Goal: Find specific page/section: Find specific page/section

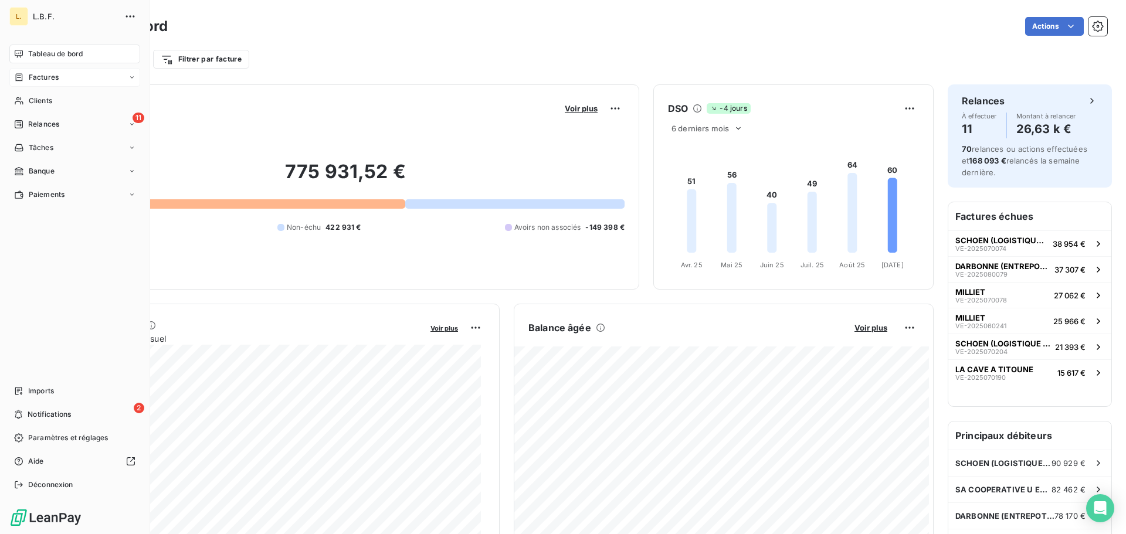
click at [55, 80] on span "Factures" at bounding box center [44, 77] width 30 height 11
click at [65, 97] on div "Factures" at bounding box center [81, 100] width 117 height 19
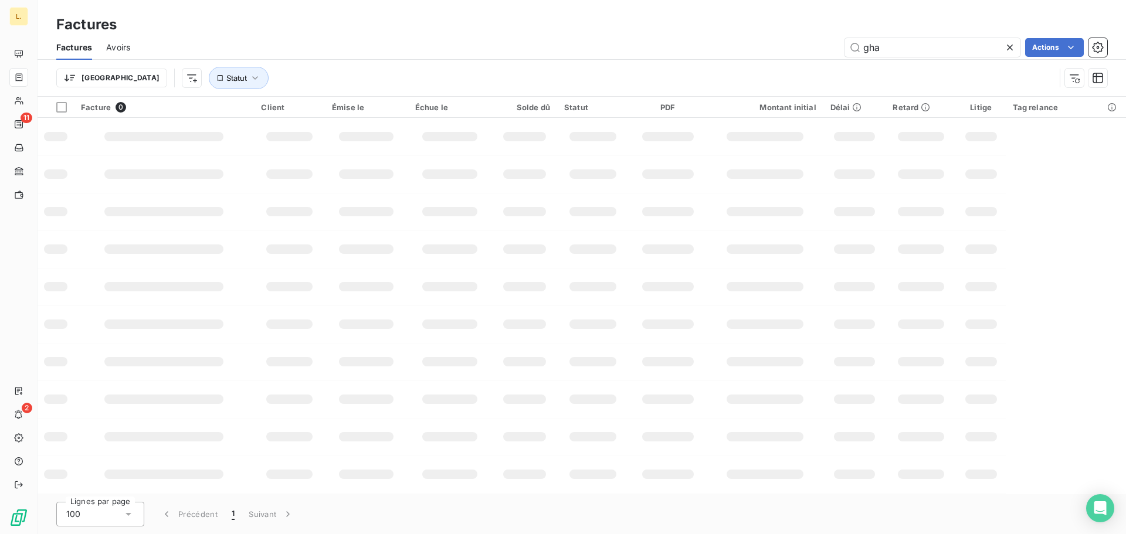
drag, startPoint x: 889, startPoint y: 49, endPoint x: 792, endPoint y: 73, distance: 100.3
click at [799, 72] on div "Factures Avoirs gha Actions Trier Statut" at bounding box center [582, 65] width 1088 height 61
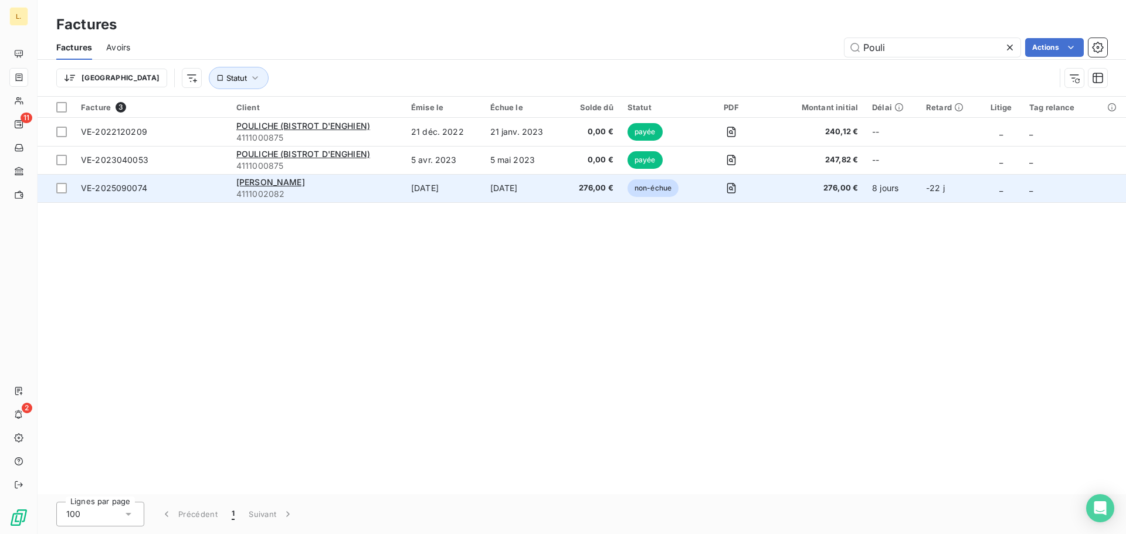
type input "Pouli"
click at [371, 194] on span "4111002082" at bounding box center [316, 194] width 161 height 12
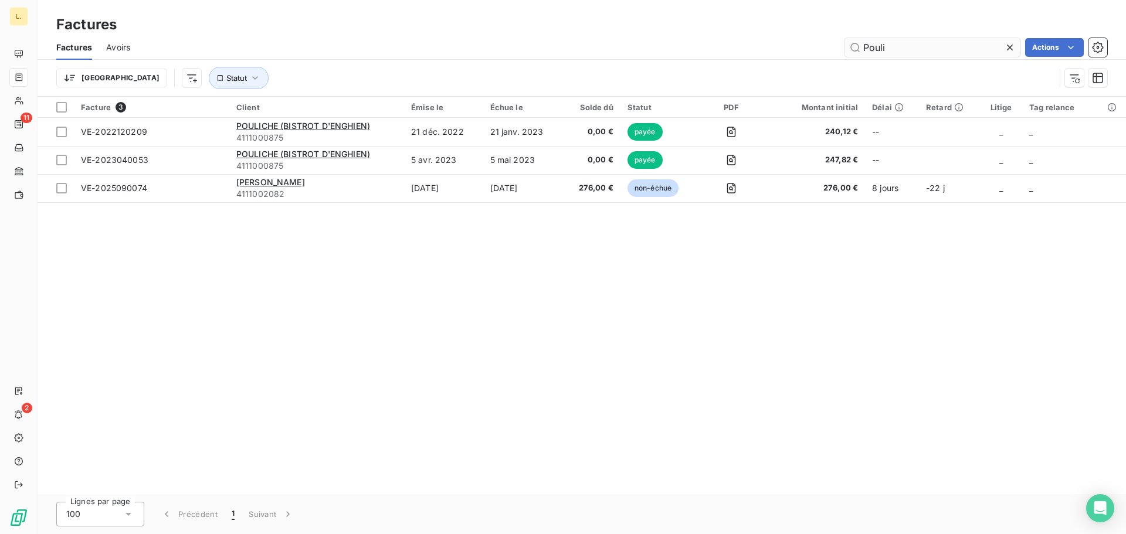
drag, startPoint x: 944, startPoint y: 43, endPoint x: 914, endPoint y: 51, distance: 30.9
click at [914, 51] on input "Pouli" at bounding box center [932, 47] width 176 height 19
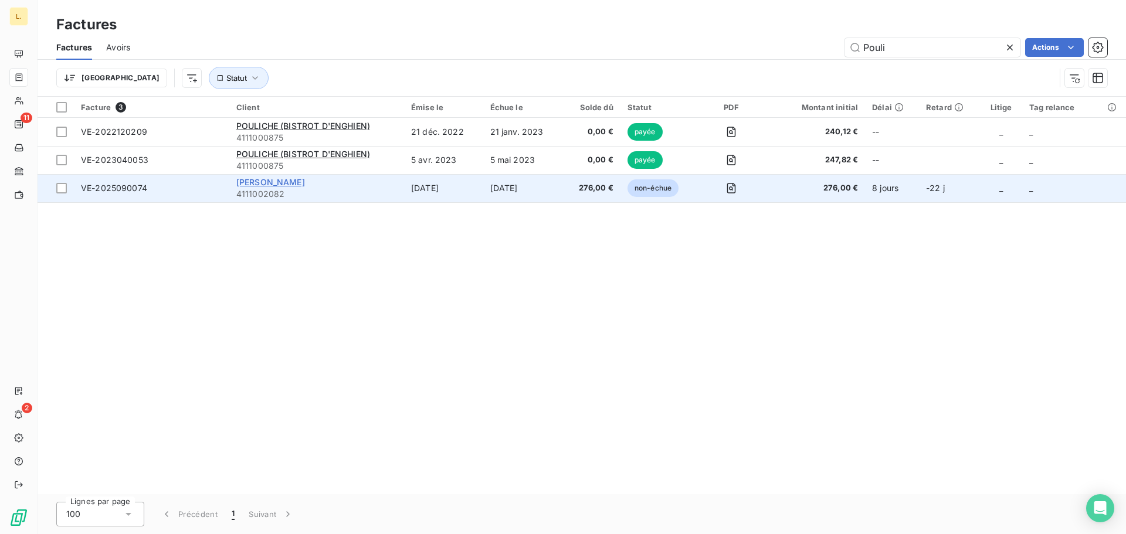
click at [302, 181] on span "[PERSON_NAME]" at bounding box center [270, 182] width 69 height 10
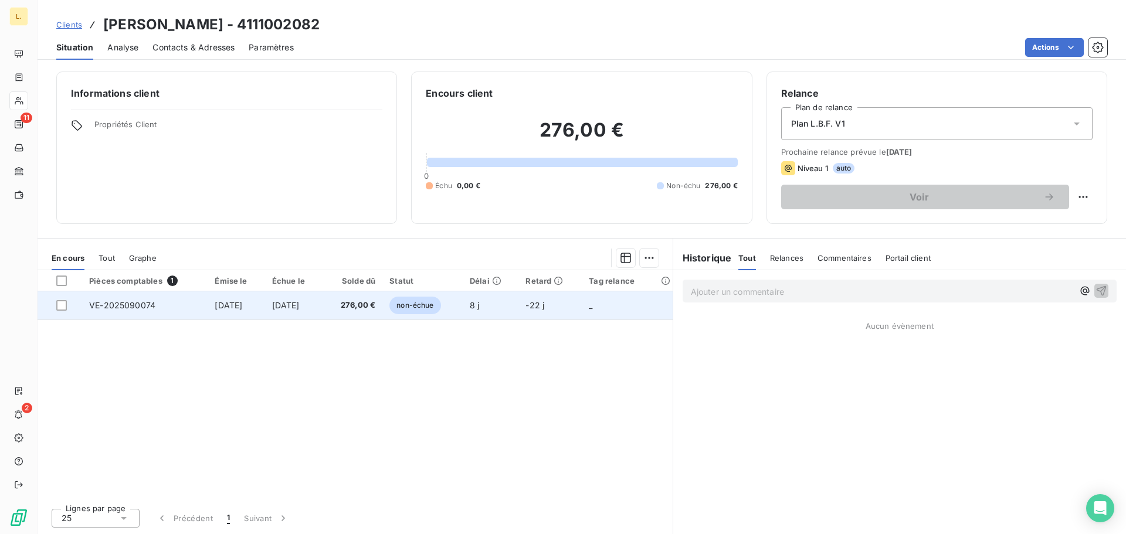
click at [120, 314] on td "VE-2025090074" at bounding box center [144, 305] width 125 height 28
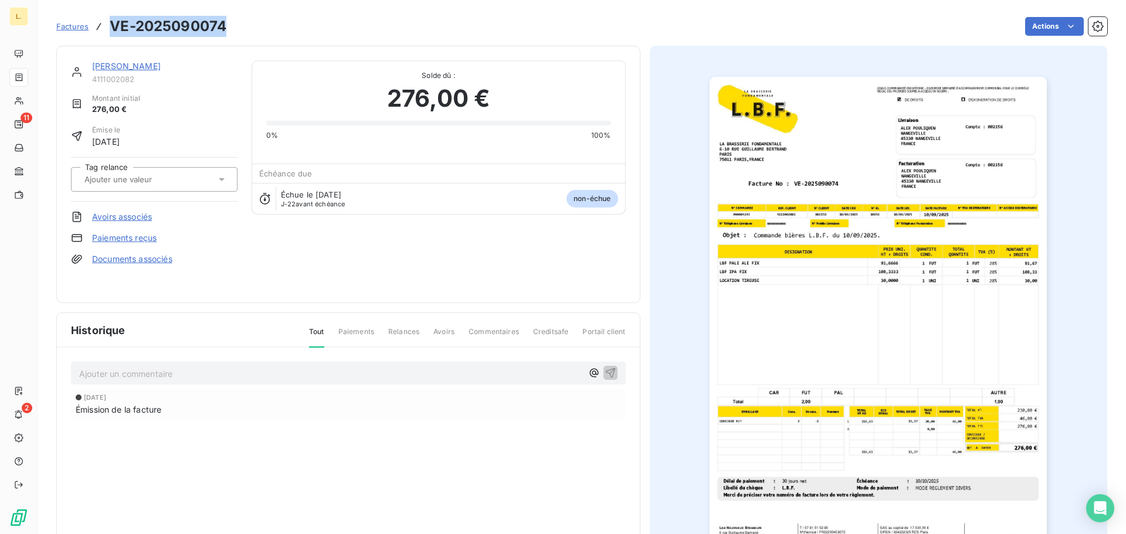
drag, startPoint x: 224, startPoint y: 21, endPoint x: 108, endPoint y: 21, distance: 116.1
click at [108, 21] on div "Factures VE-2025090074" at bounding box center [141, 26] width 170 height 21
copy h3 "VE-2025090074"
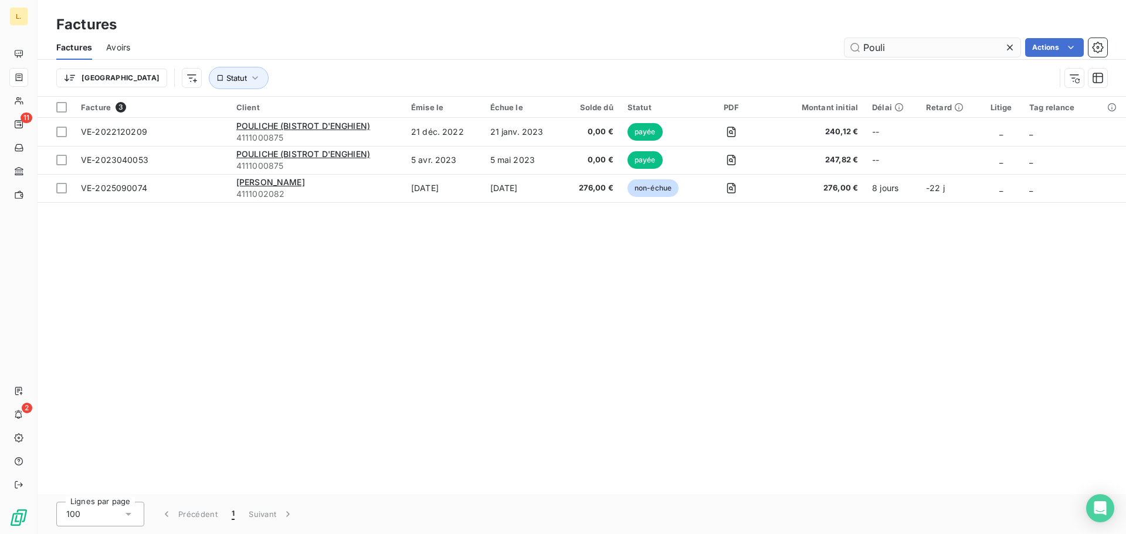
drag, startPoint x: 945, startPoint y: 47, endPoint x: 848, endPoint y: 51, distance: 97.4
click at [848, 51] on input "Pouli" at bounding box center [932, 47] width 176 height 19
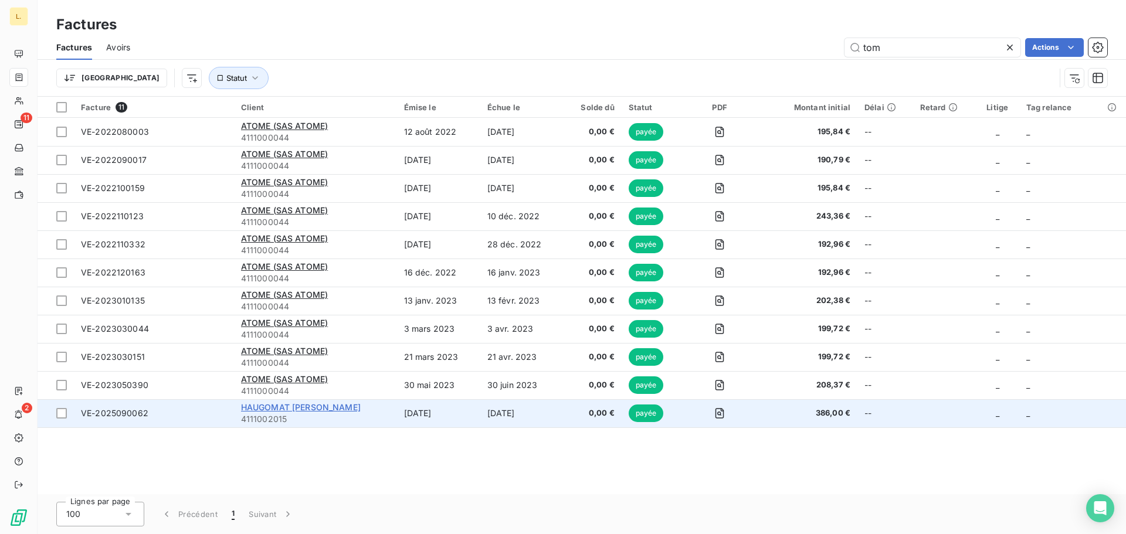
type input "tom"
click at [304, 406] on span "HAUGOMAT [PERSON_NAME]" at bounding box center [301, 407] width 120 height 10
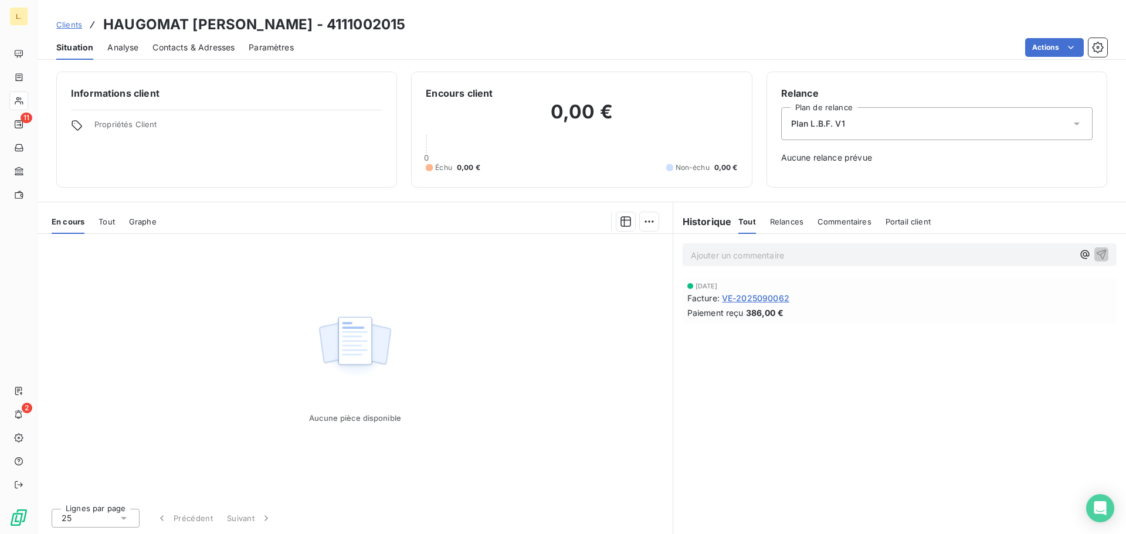
click at [743, 297] on span "VE-2025090062" at bounding box center [755, 298] width 67 height 12
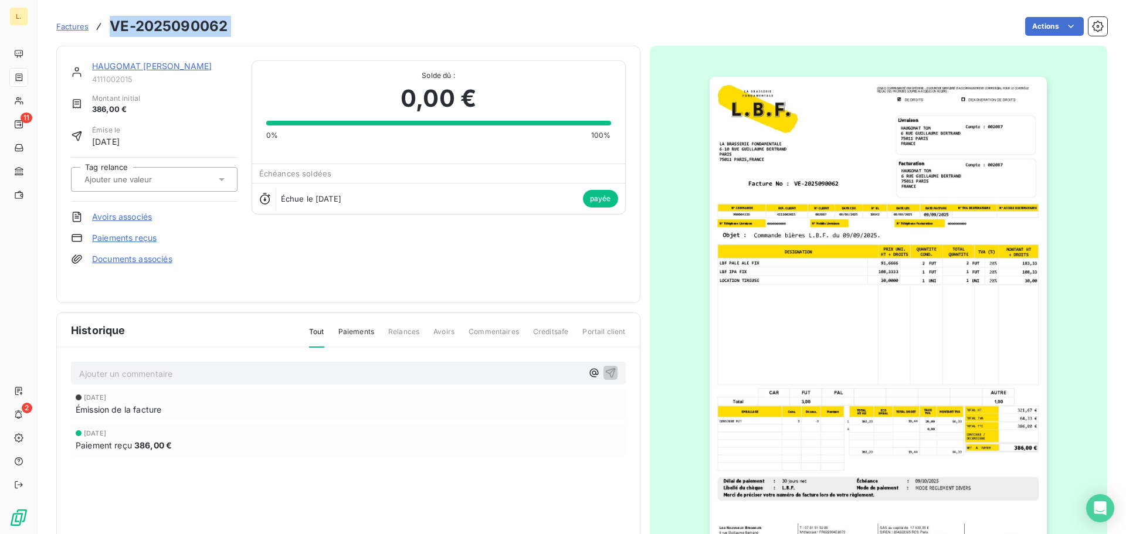
drag, startPoint x: 228, startPoint y: 32, endPoint x: 105, endPoint y: 33, distance: 123.1
click at [105, 33] on div "Factures VE-2025090062 Actions" at bounding box center [581, 26] width 1051 height 25
copy section "VE-2025090062 Actions"
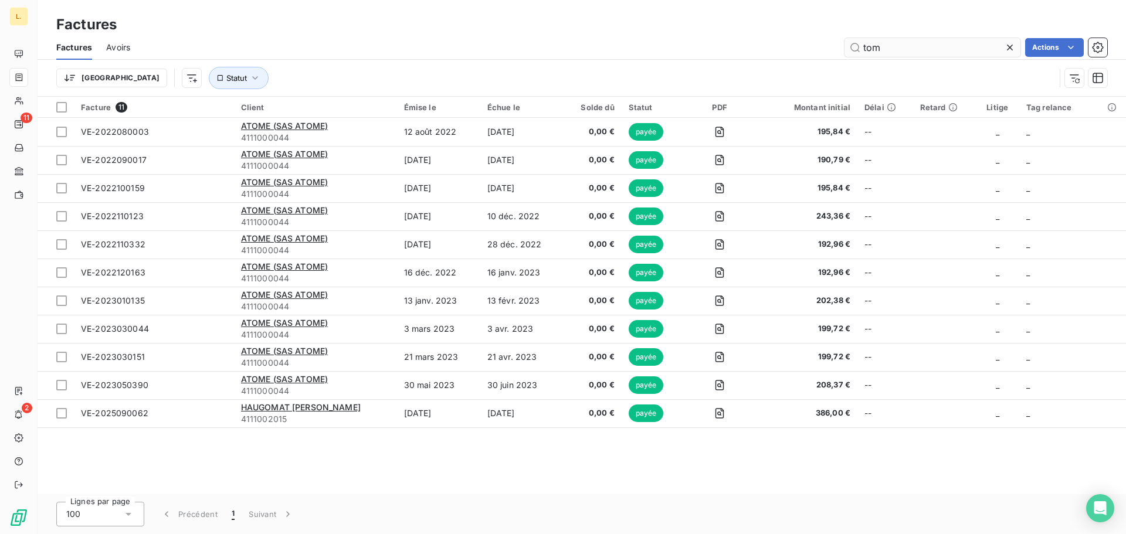
drag, startPoint x: 913, startPoint y: 43, endPoint x: 851, endPoint y: 46, distance: 61.6
click at [851, 46] on input "tom" at bounding box center [932, 47] width 176 height 19
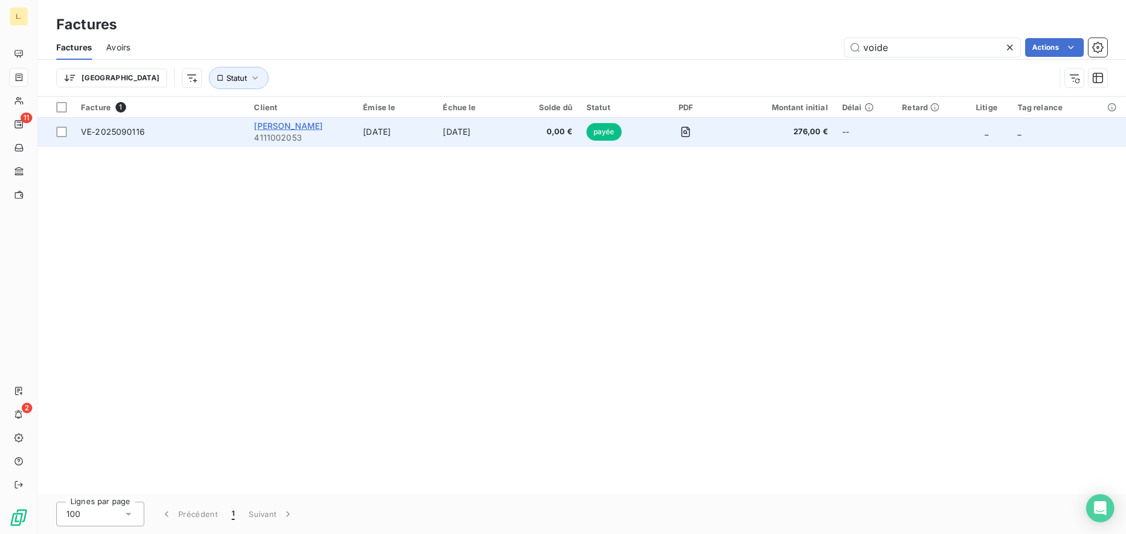
type input "voide"
click at [302, 126] on span "[PERSON_NAME]" at bounding box center [288, 126] width 69 height 10
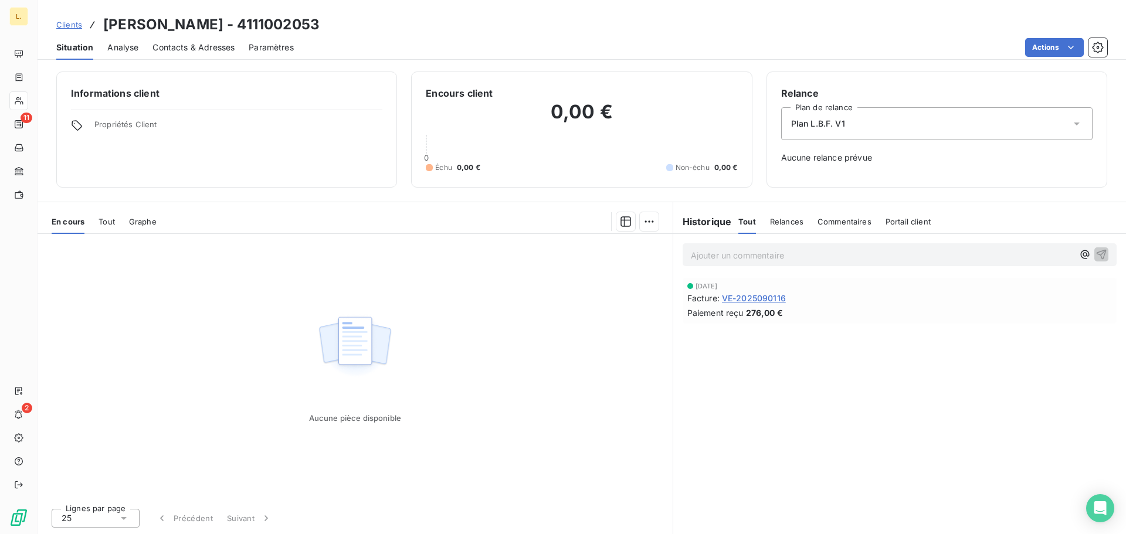
click at [759, 300] on span "VE-2025090116" at bounding box center [754, 298] width 64 height 12
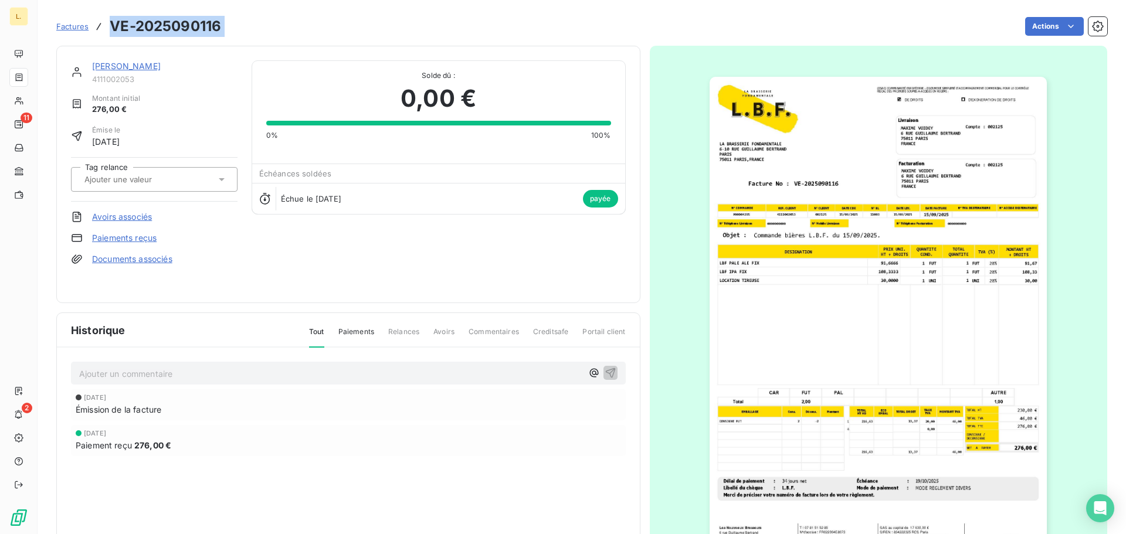
drag, startPoint x: 220, startPoint y: 31, endPoint x: 112, endPoint y: 30, distance: 107.9
click at [112, 30] on div "Factures VE-2025090116 Actions" at bounding box center [581, 26] width 1051 height 25
copy section "VE-2025090116 Actions"
drag, startPoint x: 192, startPoint y: 48, endPoint x: 253, endPoint y: 61, distance: 62.3
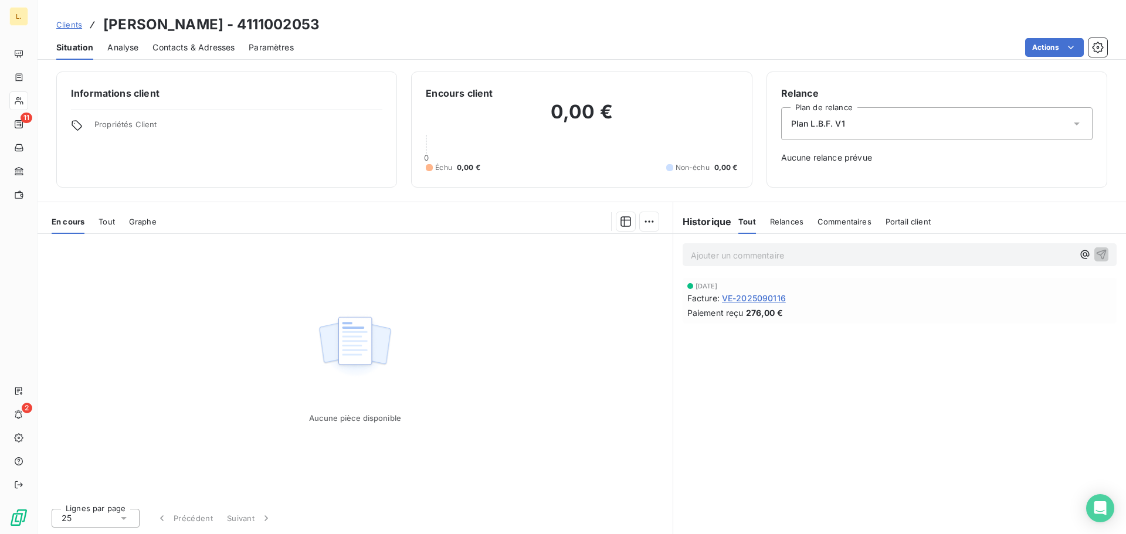
drag, startPoint x: 943, startPoint y: 33, endPoint x: 916, endPoint y: 35, distance: 26.4
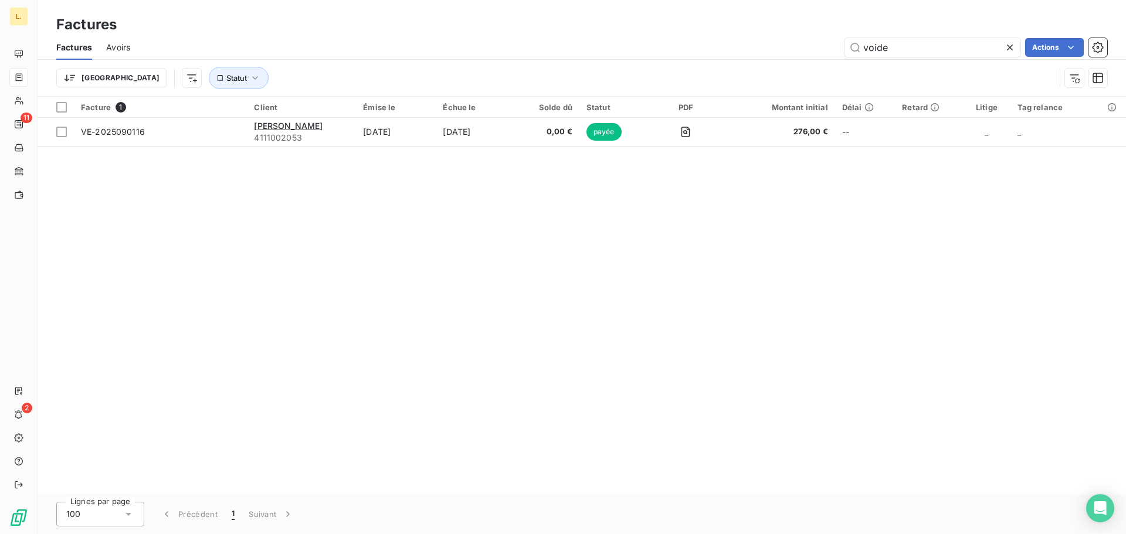
drag, startPoint x: 913, startPoint y: 42, endPoint x: 827, endPoint y: 53, distance: 87.5
click at [827, 53] on div "voide Actions" at bounding box center [625, 47] width 963 height 19
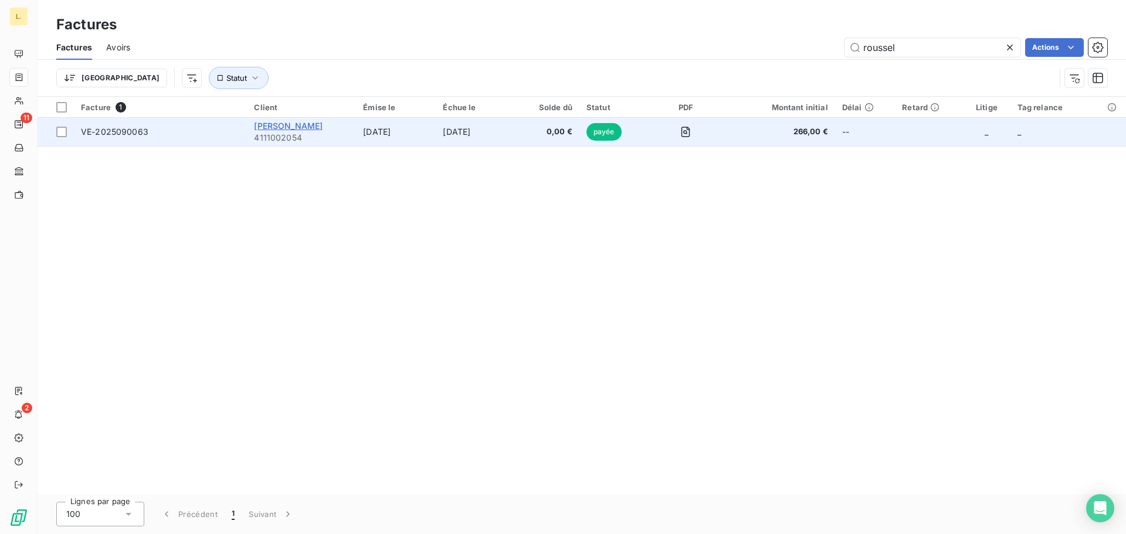
type input "roussel"
click at [279, 121] on span "[PERSON_NAME]" at bounding box center [288, 126] width 69 height 10
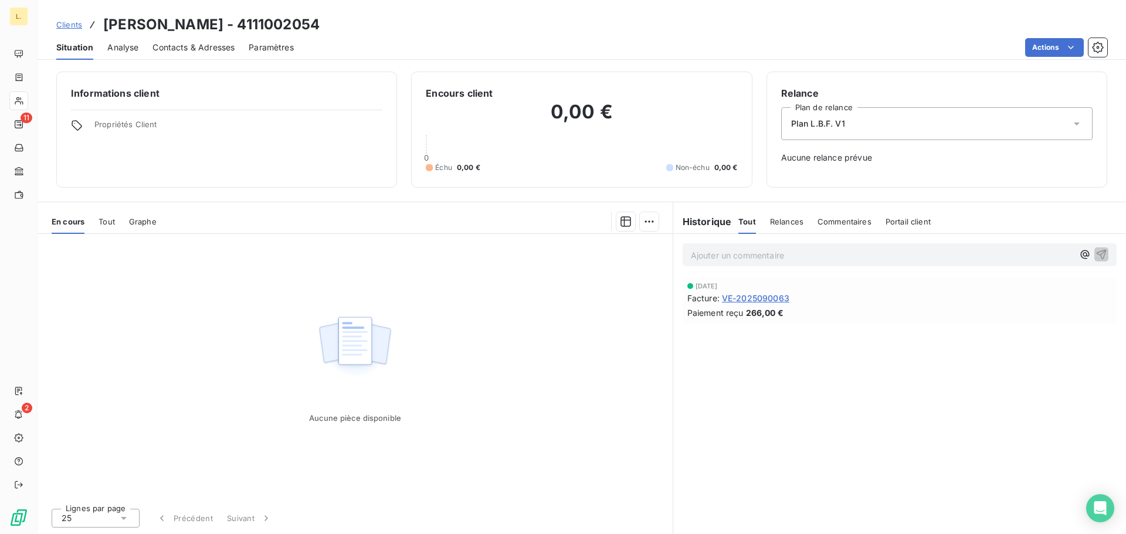
click at [770, 301] on span "VE-2025090063" at bounding box center [755, 298] width 67 height 12
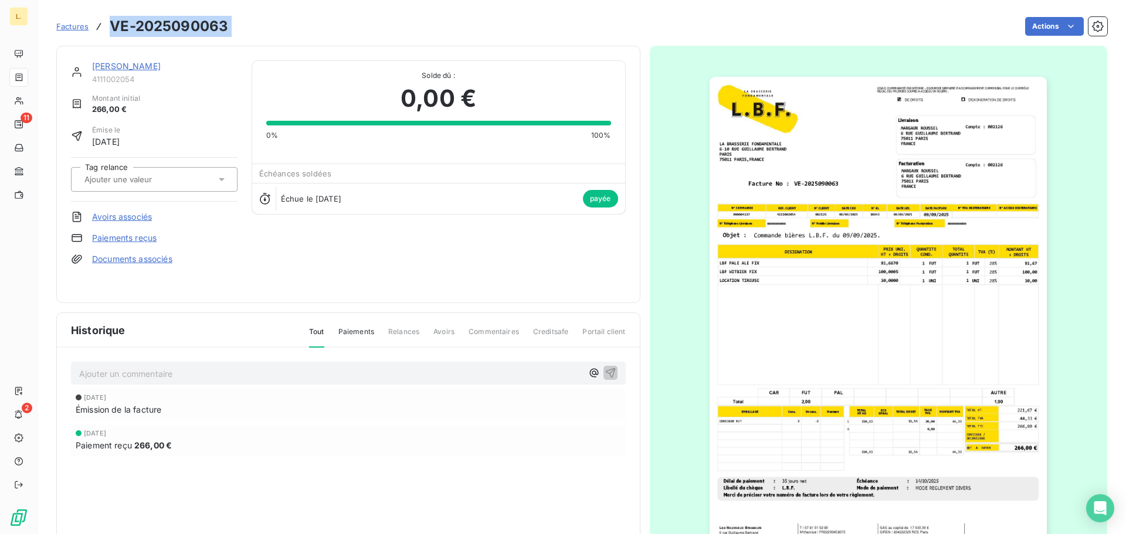
drag, startPoint x: 250, startPoint y: 33, endPoint x: 114, endPoint y: 31, distance: 135.5
click at [114, 31] on div "Factures VE-2025090063 Actions" at bounding box center [581, 26] width 1051 height 25
copy section "VE-2025090063 Actions"
drag, startPoint x: 725, startPoint y: 77, endPoint x: 732, endPoint y: 67, distance: 12.2
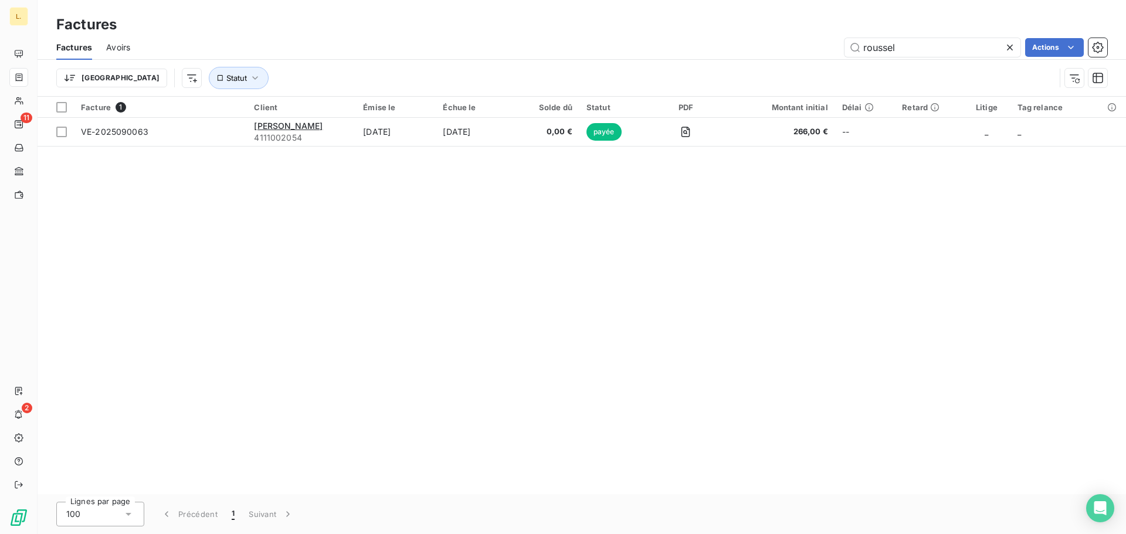
drag, startPoint x: 882, startPoint y: 48, endPoint x: 820, endPoint y: 50, distance: 62.8
click at [823, 50] on div "[PERSON_NAME] Actions" at bounding box center [625, 47] width 963 height 19
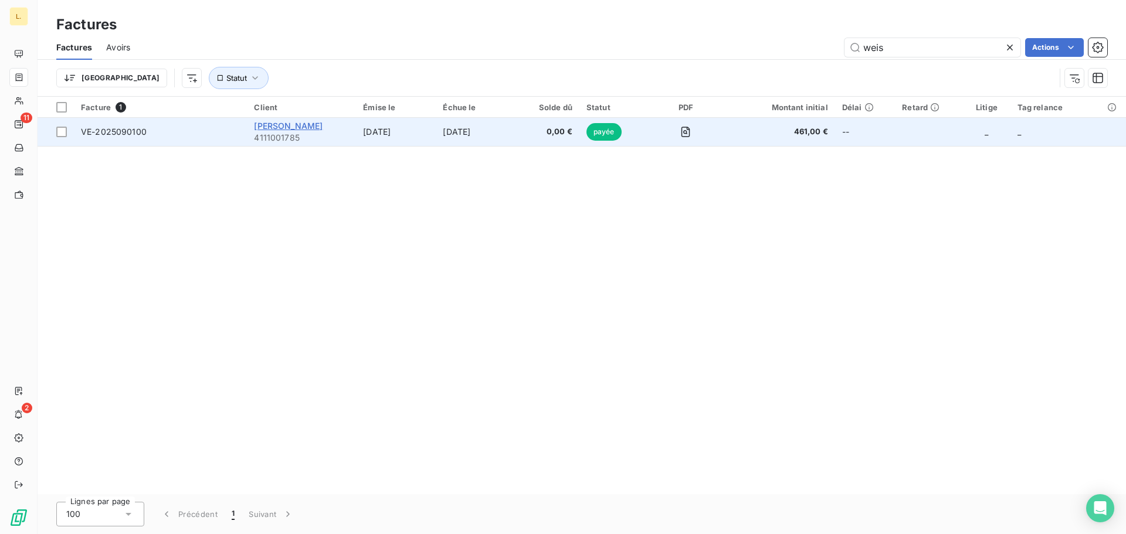
type input "weis"
click at [315, 126] on span "[PERSON_NAME]" at bounding box center [288, 126] width 69 height 10
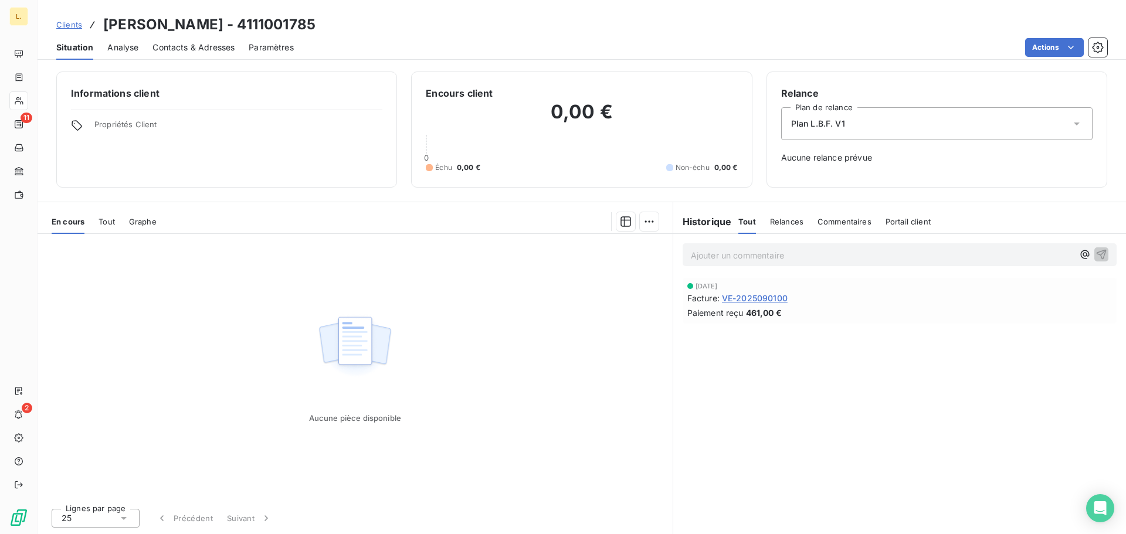
click at [757, 294] on span "VE-2025090100" at bounding box center [755, 298] width 66 height 12
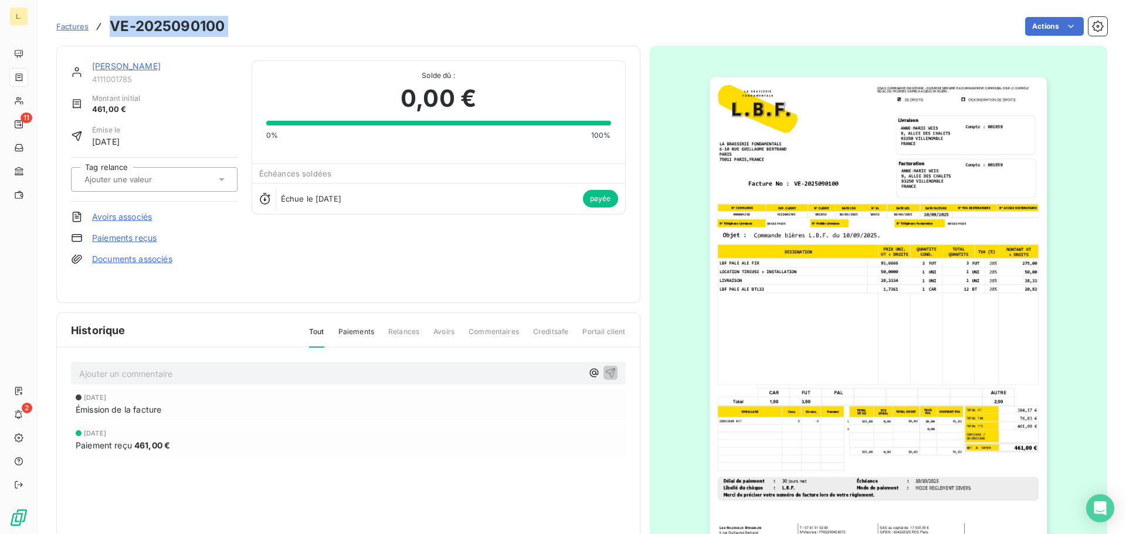
drag, startPoint x: 254, startPoint y: 27, endPoint x: 113, endPoint y: 31, distance: 141.4
click at [113, 31] on div "Factures VE-2025090100 Actions" at bounding box center [581, 26] width 1051 height 25
copy section "VE-2025090100 Actions"
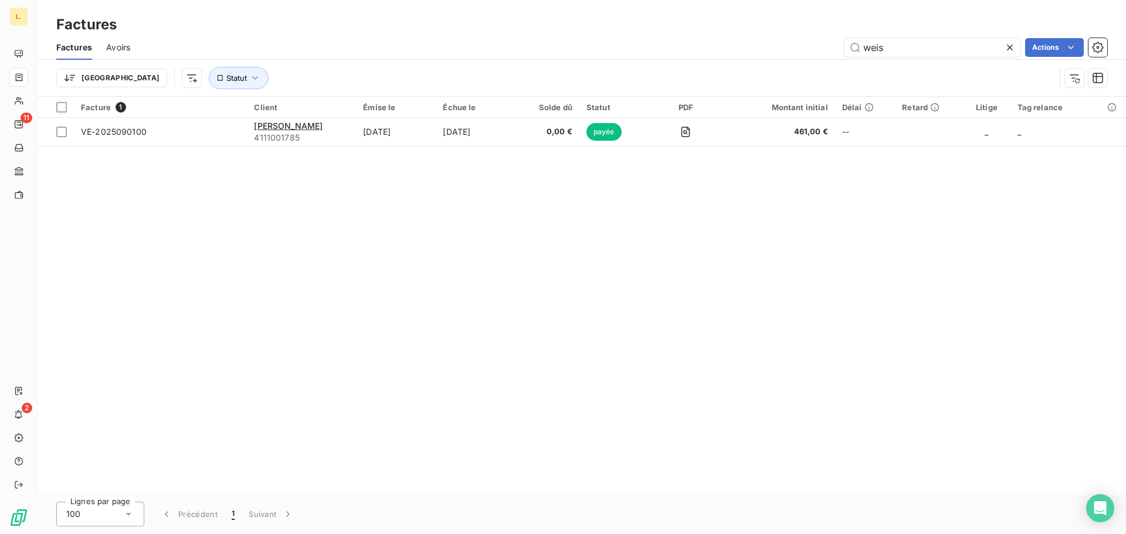
drag, startPoint x: 892, startPoint y: 51, endPoint x: 830, endPoint y: 53, distance: 62.2
click at [830, 53] on div "weis Actions" at bounding box center [625, 47] width 963 height 19
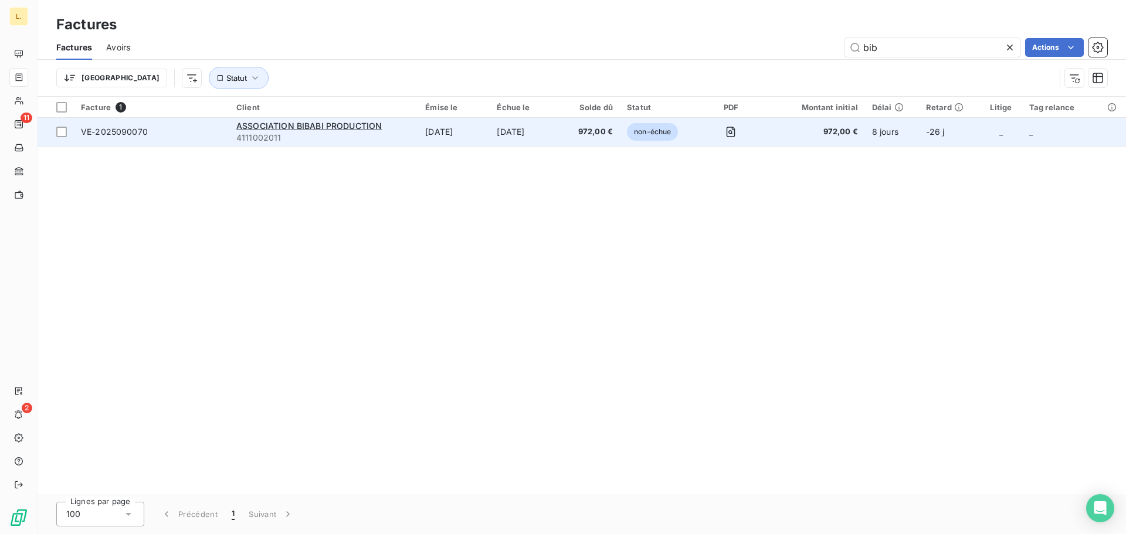
type input "bib"
click at [509, 132] on td "[DATE]" at bounding box center [526, 132] width 72 height 28
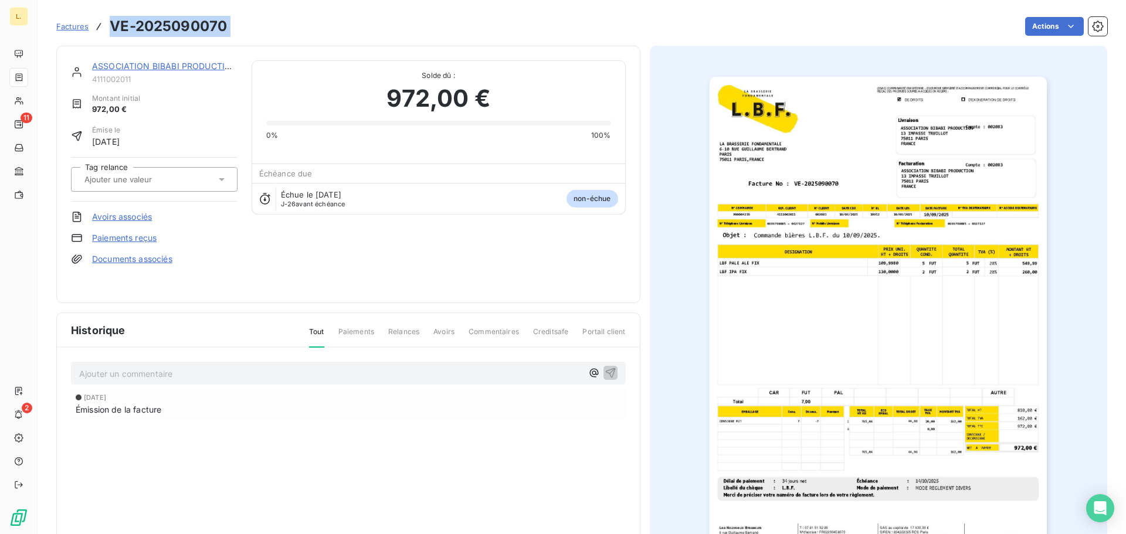
drag, startPoint x: 226, startPoint y: 23, endPoint x: 113, endPoint y: 31, distance: 114.0
click at [113, 31] on div "Factures VE-2025090070 Actions" at bounding box center [581, 26] width 1051 height 25
copy section "VE-2025090070 Actions"
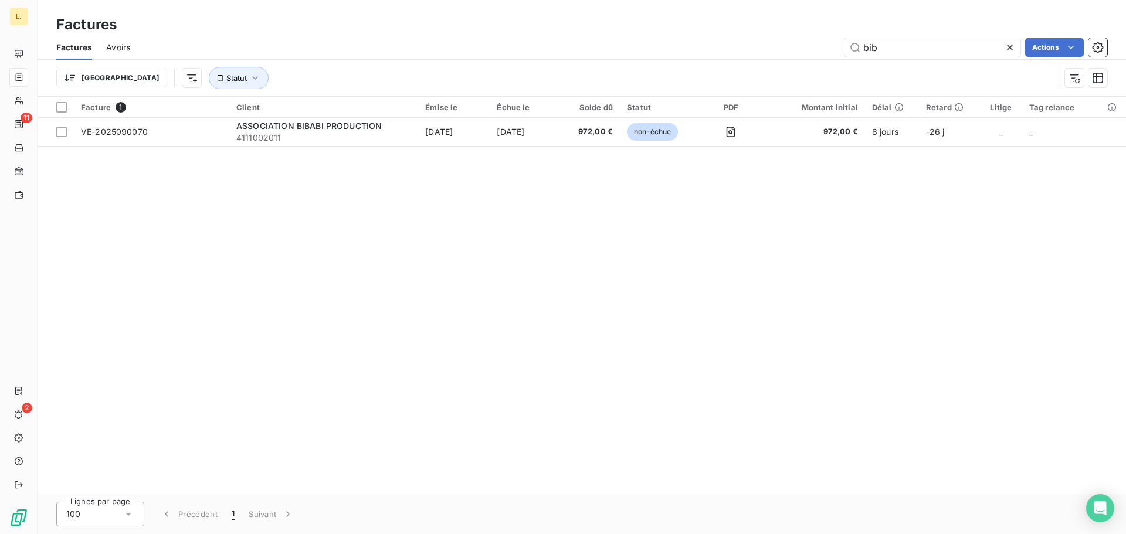
drag, startPoint x: 865, startPoint y: 47, endPoint x: 828, endPoint y: 44, distance: 37.6
click at [828, 44] on div "bib Actions" at bounding box center [625, 47] width 963 height 19
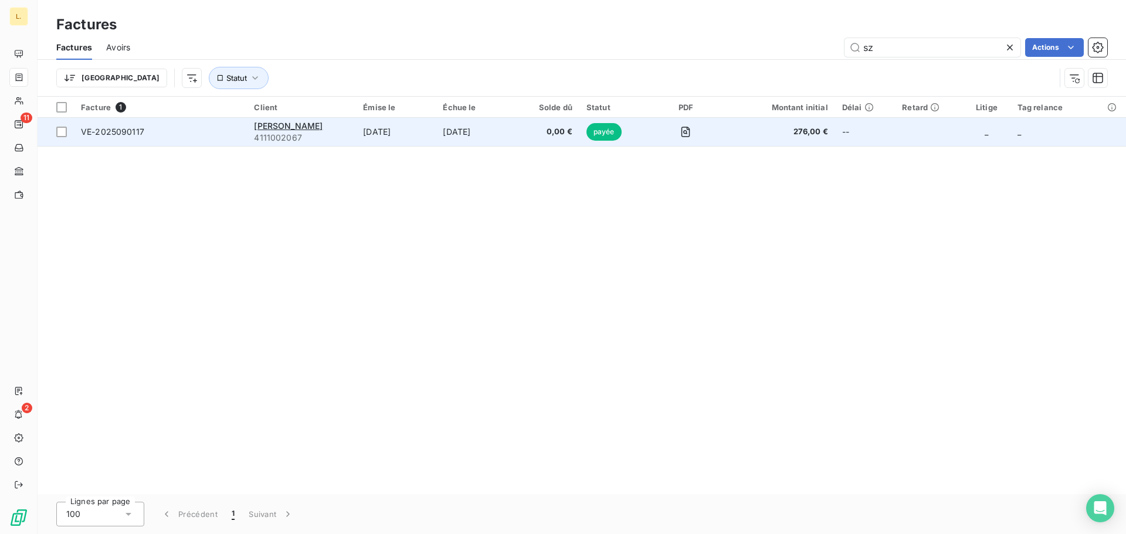
type input "sz"
click at [303, 133] on span "4111002067" at bounding box center [301, 138] width 95 height 12
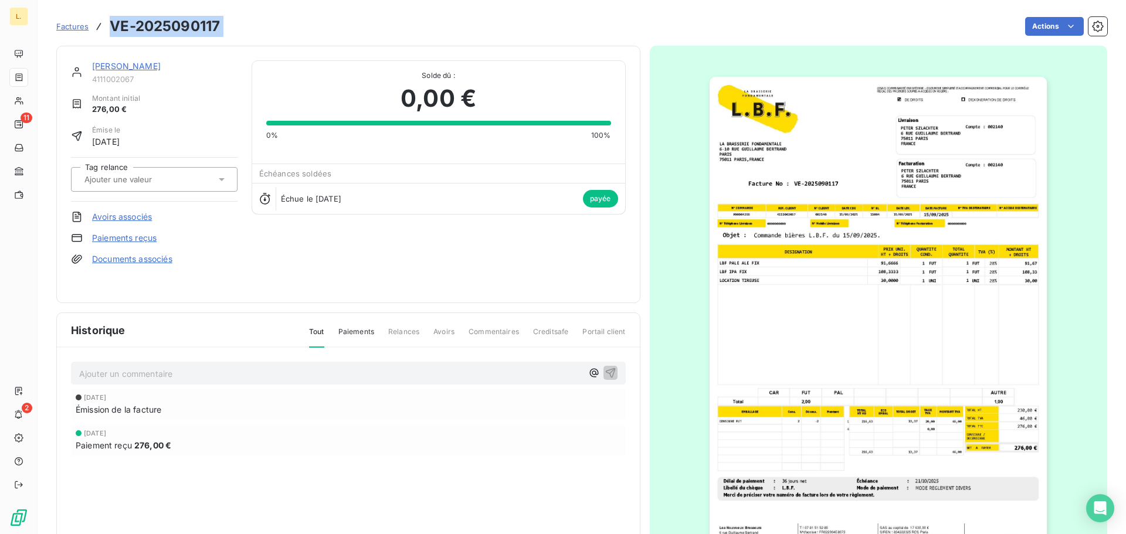
drag, startPoint x: 228, startPoint y: 23, endPoint x: 103, endPoint y: 22, distance: 125.5
click at [103, 22] on div "Factures VE-2025090117 Actions" at bounding box center [581, 26] width 1051 height 25
copy section "VE-2025090117 Actions"
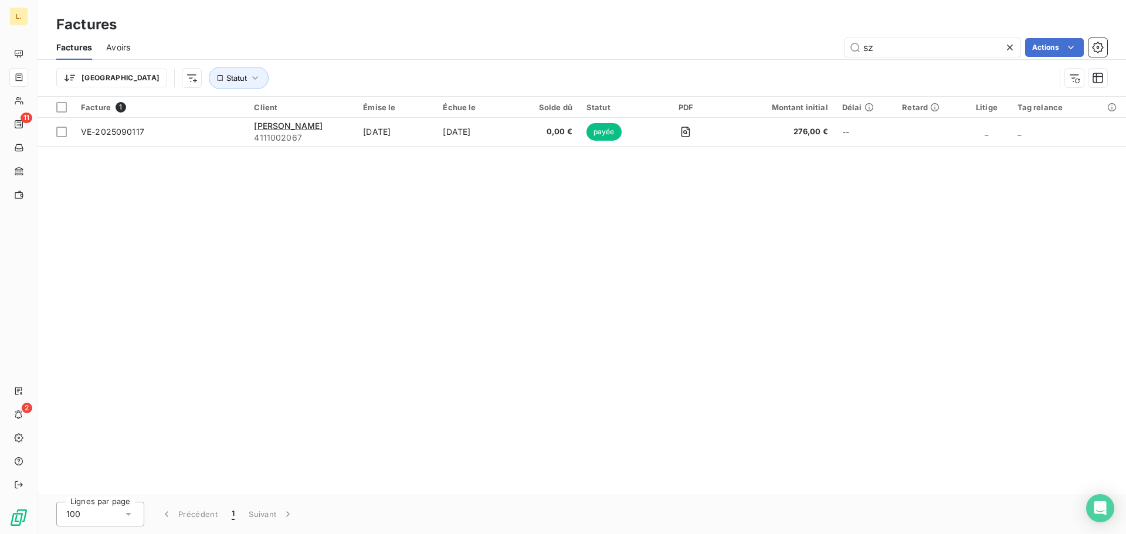
drag, startPoint x: 919, startPoint y: 52, endPoint x: 792, endPoint y: 57, distance: 126.8
click at [799, 57] on div "Factures Avoirs sz Actions" at bounding box center [582, 47] width 1088 height 25
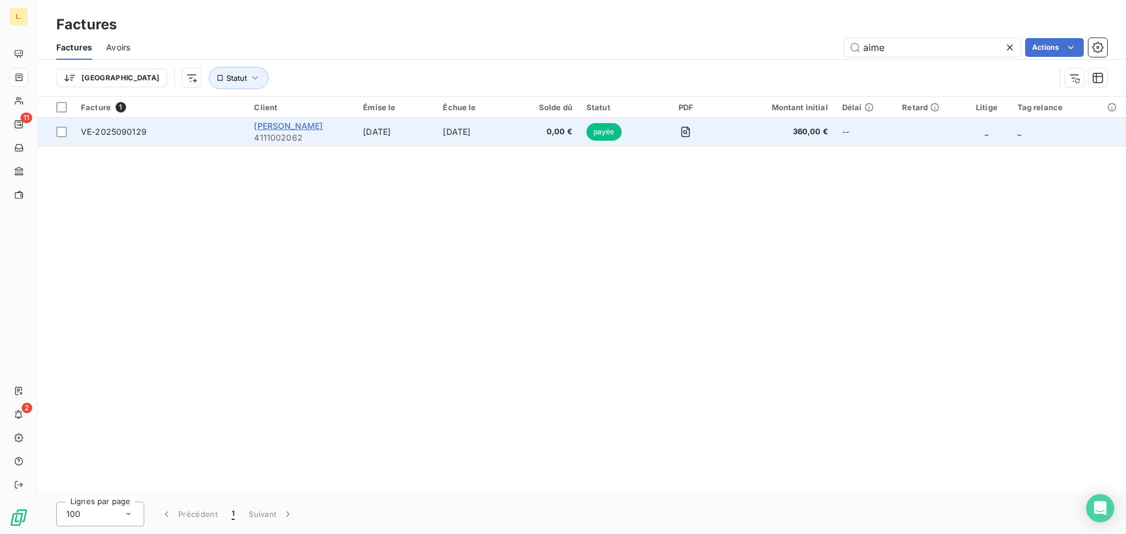
type input "aime"
click at [297, 123] on span "[PERSON_NAME]" at bounding box center [288, 126] width 69 height 10
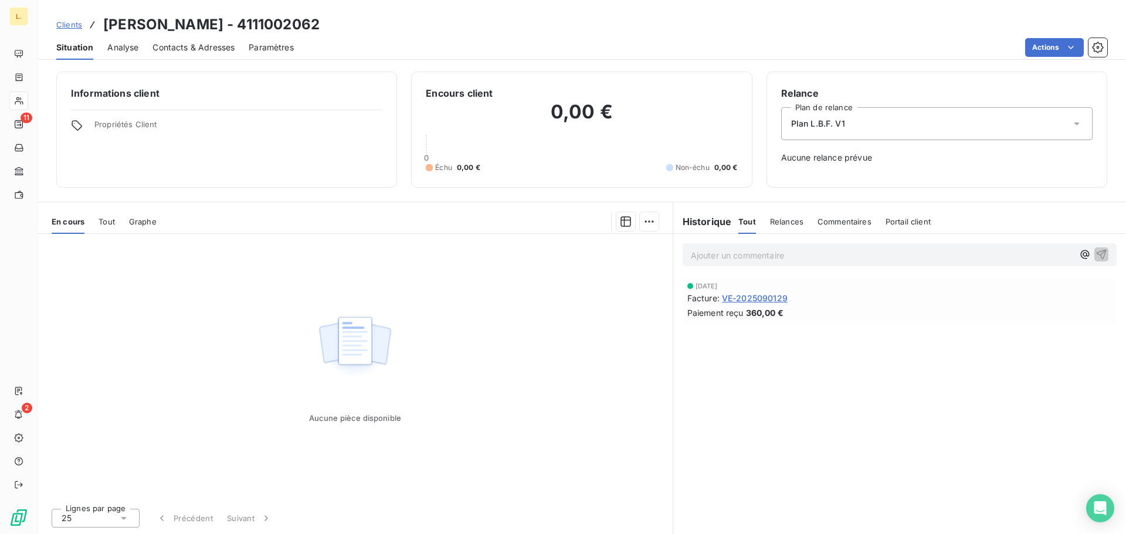
click at [753, 301] on span "VE-2025090129" at bounding box center [755, 298] width 66 height 12
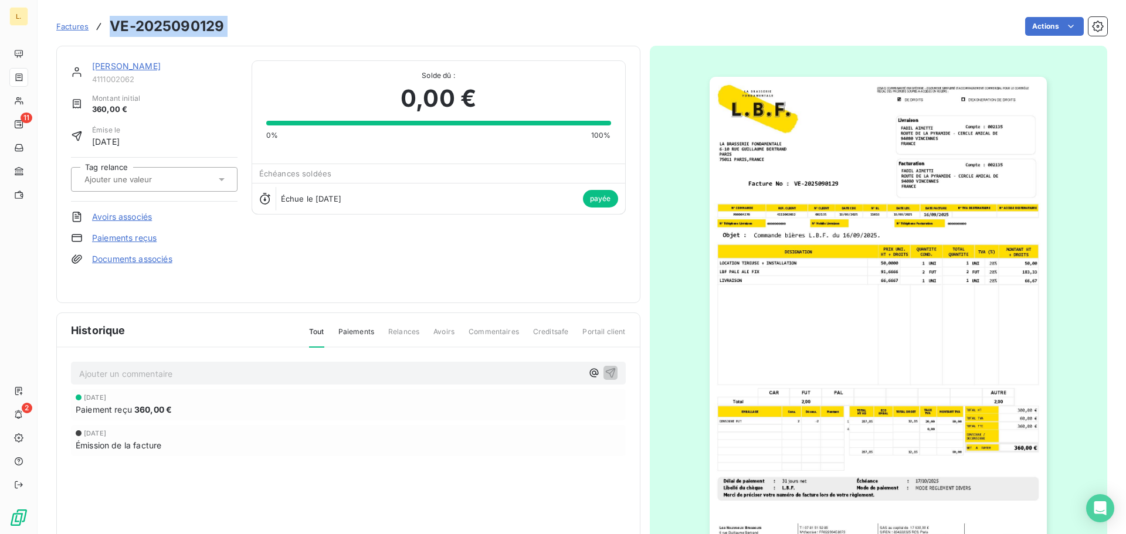
drag, startPoint x: 218, startPoint y: 33, endPoint x: 108, endPoint y: 29, distance: 109.1
click at [108, 29] on div "Factures VE-2025090129 Actions" at bounding box center [581, 26] width 1051 height 25
copy section "VE-2025090129 Actions"
drag, startPoint x: 685, startPoint y: 52, endPoint x: 712, endPoint y: 50, distance: 27.0
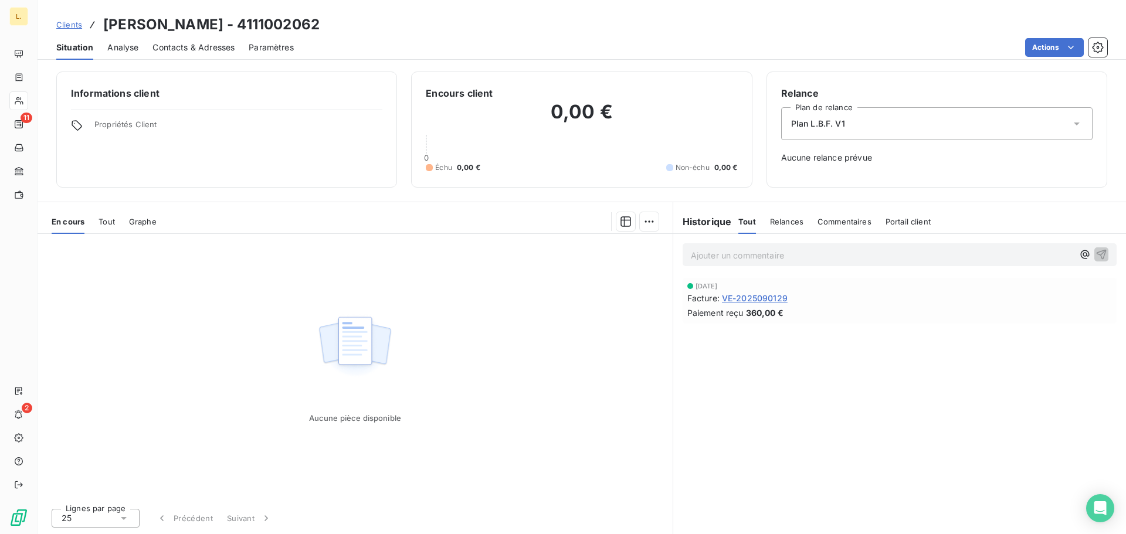
drag, startPoint x: 967, startPoint y: 64, endPoint x: 959, endPoint y: 65, distance: 7.6
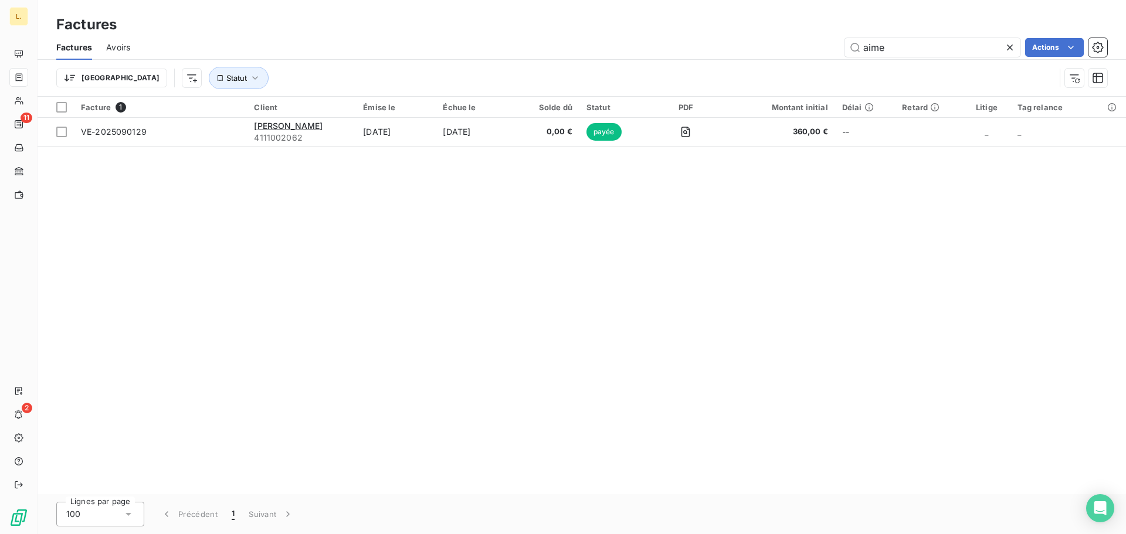
drag, startPoint x: 914, startPoint y: 45, endPoint x: 814, endPoint y: 55, distance: 100.1
click at [814, 55] on div "aime Actions" at bounding box center [625, 47] width 963 height 19
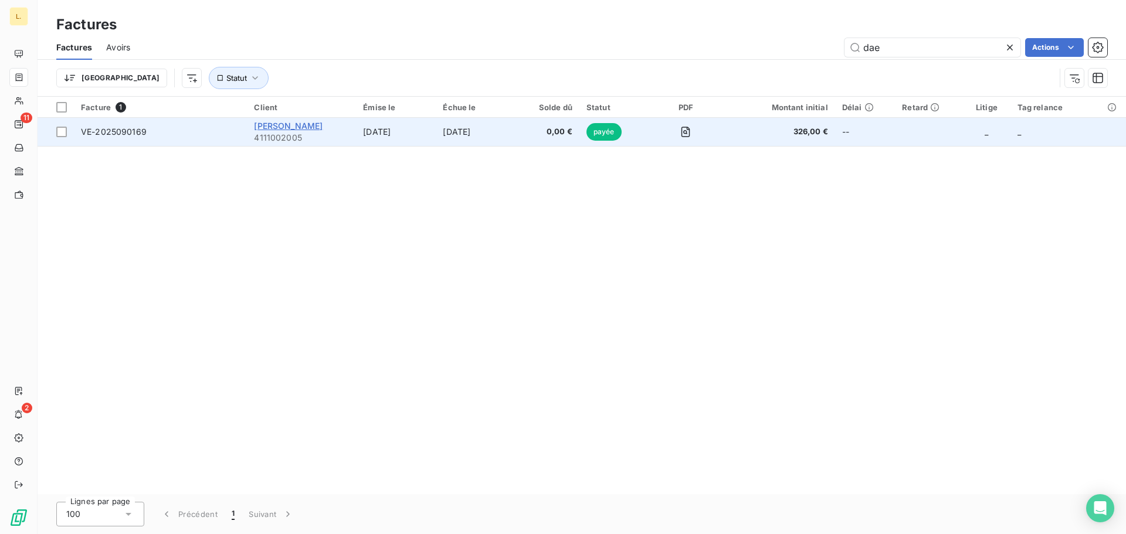
type input "dae"
click at [294, 121] on span "[PERSON_NAME]" at bounding box center [288, 126] width 69 height 10
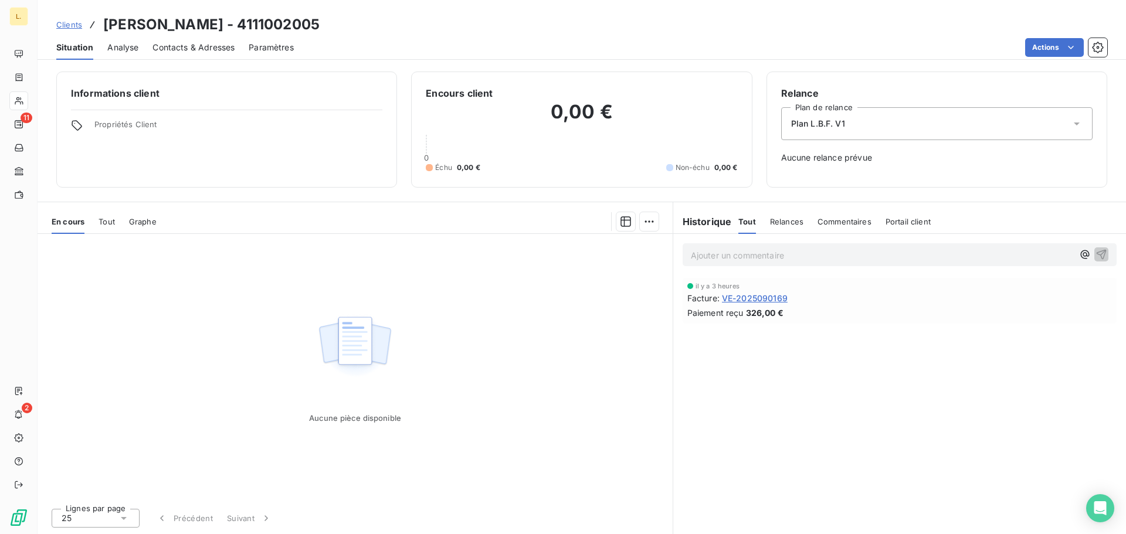
click at [777, 294] on span "VE-2025090169" at bounding box center [755, 298] width 66 height 12
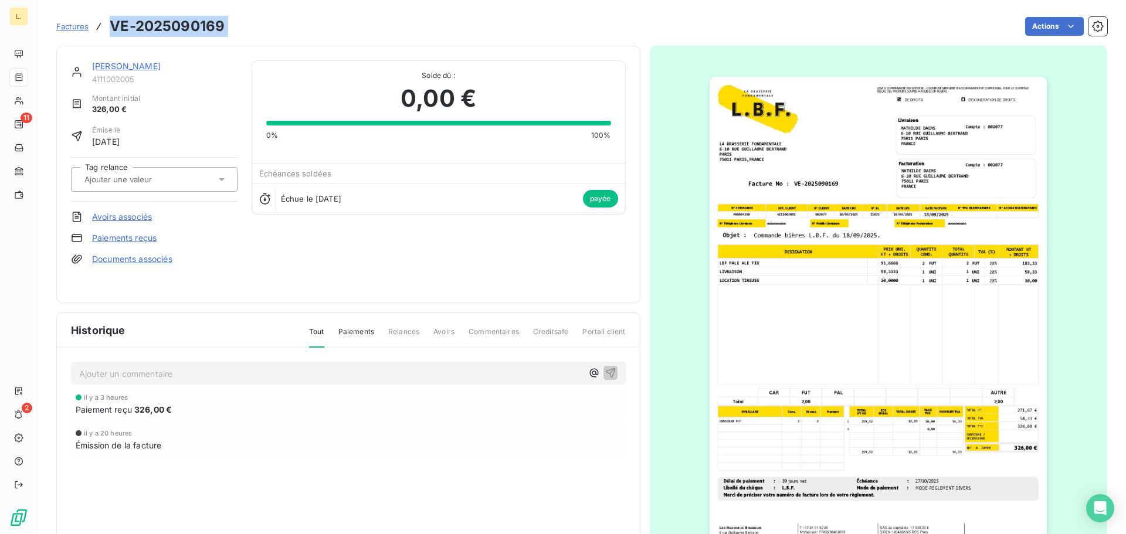
drag, startPoint x: 250, startPoint y: 32, endPoint x: 109, endPoint y: 33, distance: 141.3
click at [109, 33] on div "Factures VE-2025090169 Actions" at bounding box center [581, 26] width 1051 height 25
copy section "VE-2025090169 Actions"
drag, startPoint x: 589, startPoint y: 66, endPoint x: 838, endPoint y: 47, distance: 249.9
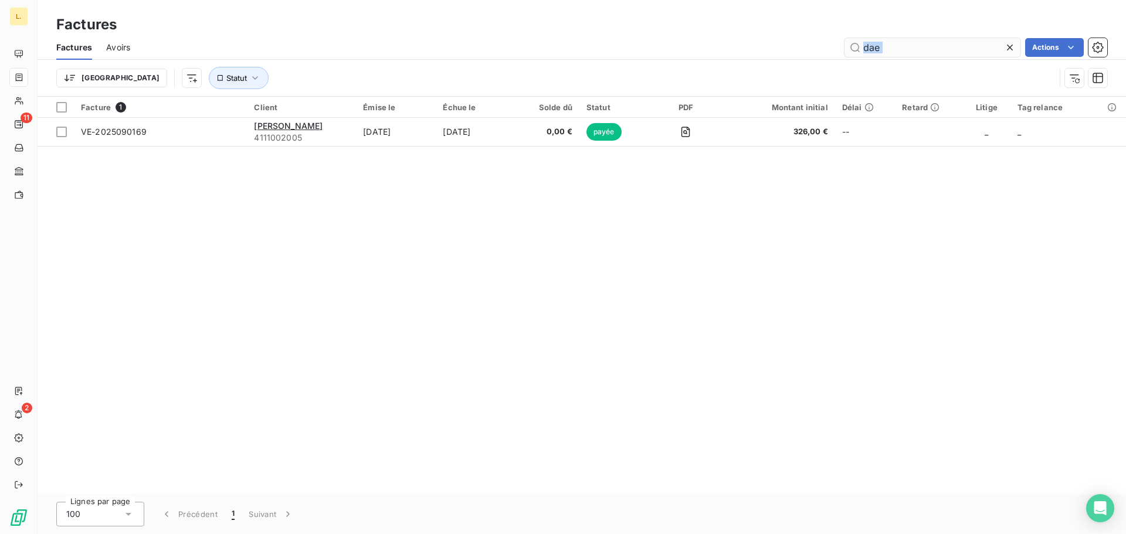
click at [882, 56] on div "Factures Avoirs dae Actions Trier Statut" at bounding box center [582, 65] width 1088 height 61
drag, startPoint x: 890, startPoint y: 52, endPoint x: 854, endPoint y: 50, distance: 36.4
click at [857, 50] on input "dae" at bounding box center [932, 47] width 176 height 19
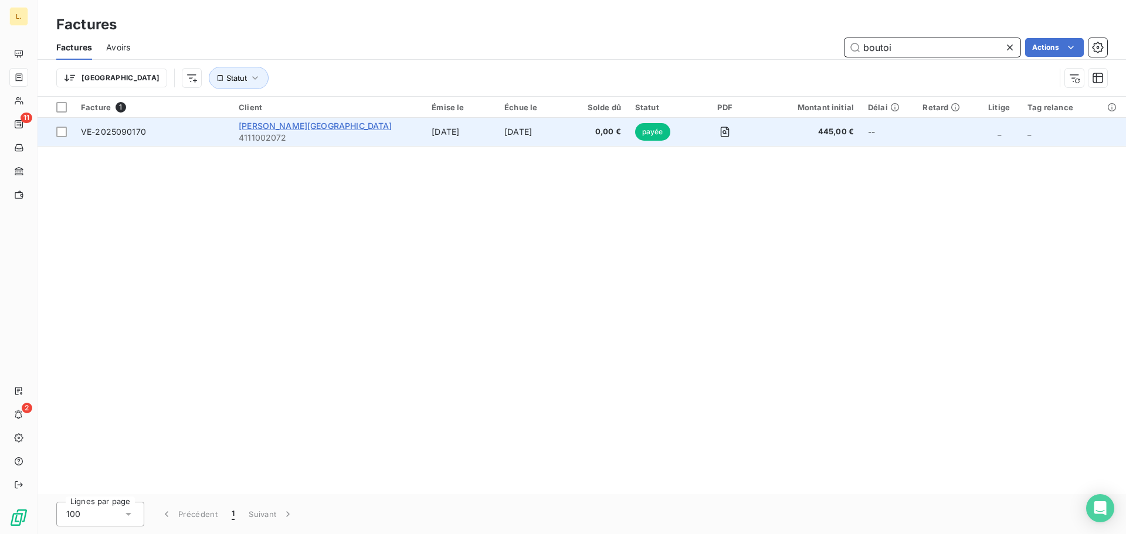
type input "boutoi"
click at [252, 128] on span "[PERSON_NAME][GEOGRAPHIC_DATA]" at bounding box center [316, 126] width 154 height 10
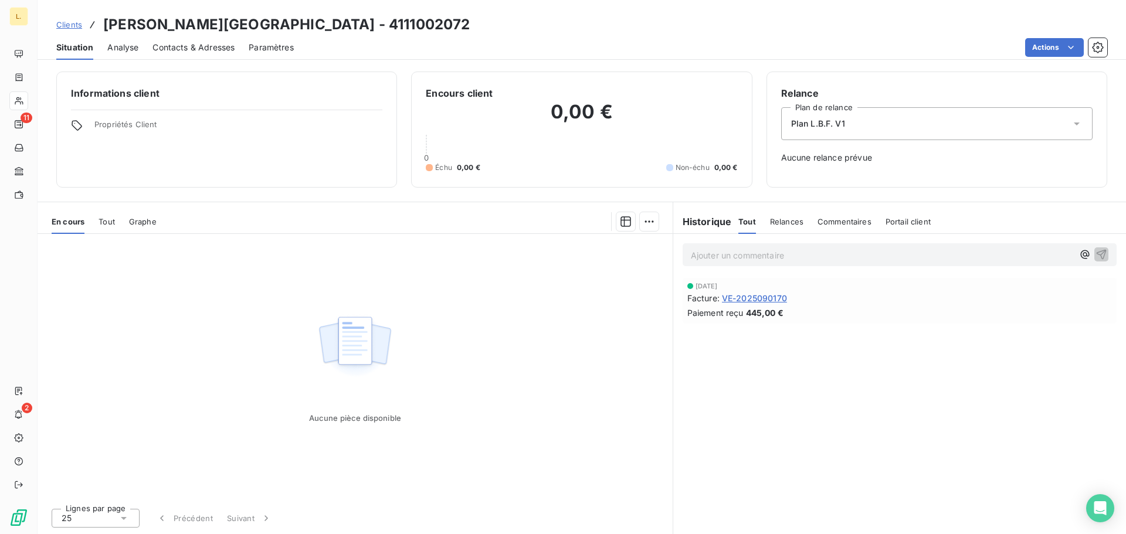
click at [775, 296] on span "VE-2025090170" at bounding box center [754, 298] width 65 height 12
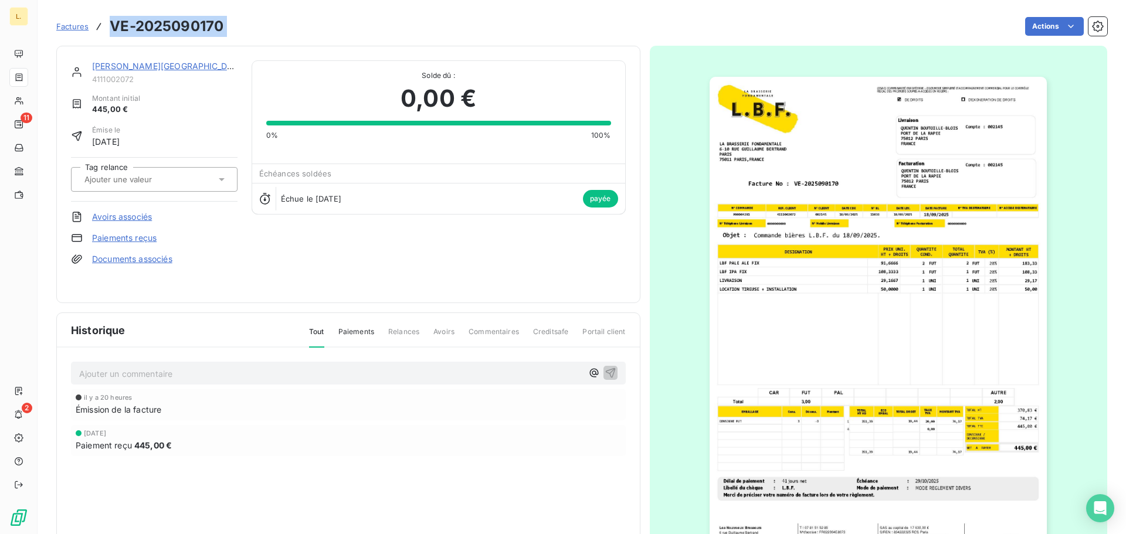
drag, startPoint x: 236, startPoint y: 25, endPoint x: 105, endPoint y: 25, distance: 131.3
click at [105, 25] on div "Factures VE-2025090170 Actions" at bounding box center [581, 26] width 1051 height 25
copy section "VE-2025090170 Actions"
drag, startPoint x: 514, startPoint y: 78, endPoint x: 775, endPoint y: 80, distance: 260.9
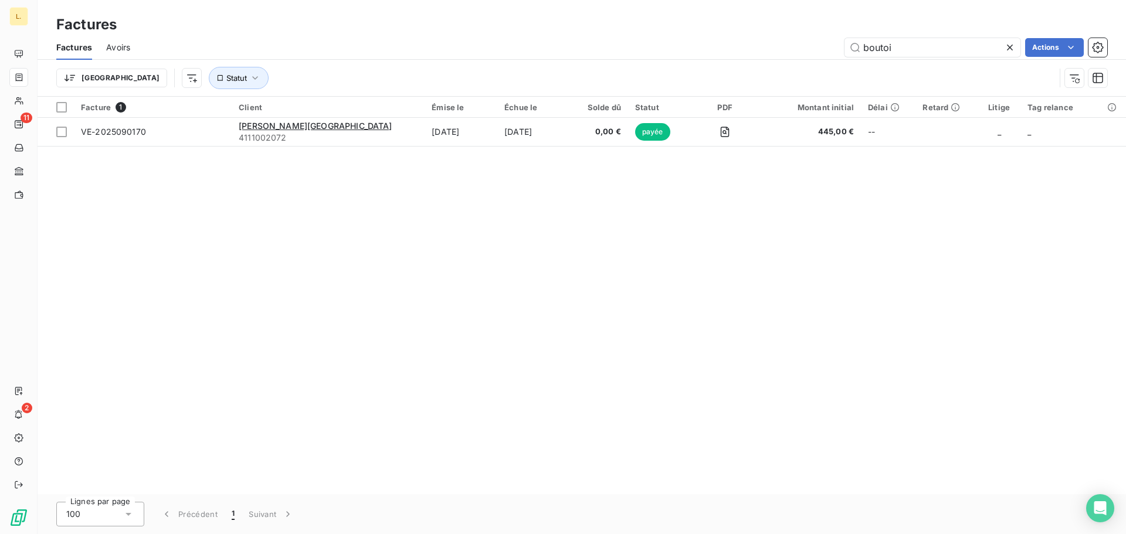
drag, startPoint x: 905, startPoint y: 53, endPoint x: 828, endPoint y: 59, distance: 76.4
click at [829, 59] on div "Factures Avoirs boutoi Actions" at bounding box center [582, 47] width 1088 height 25
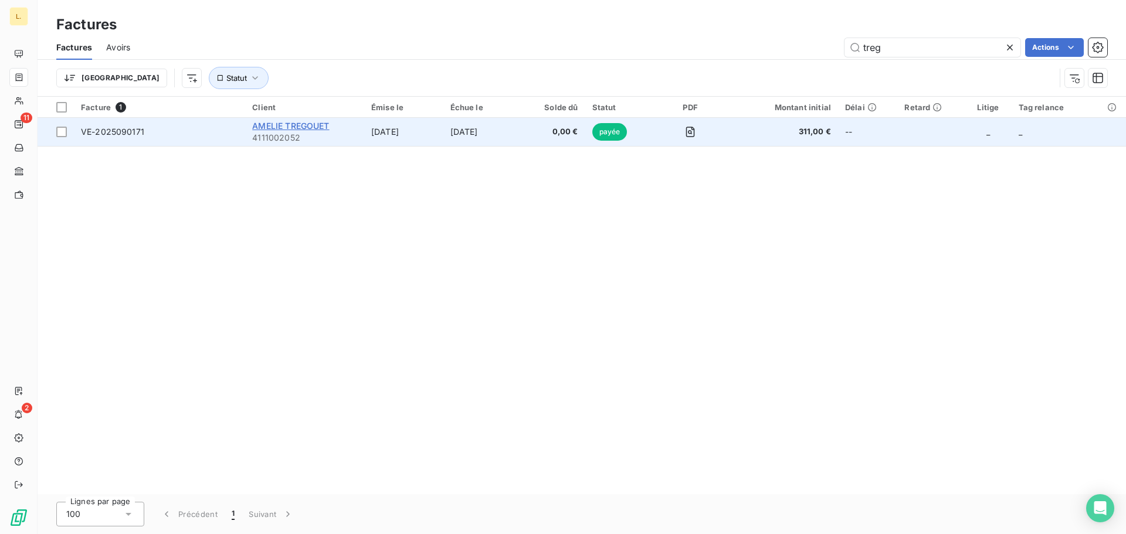
type input "treg"
click at [321, 130] on span "AMELIE TREGOUET" at bounding box center [290, 126] width 77 height 10
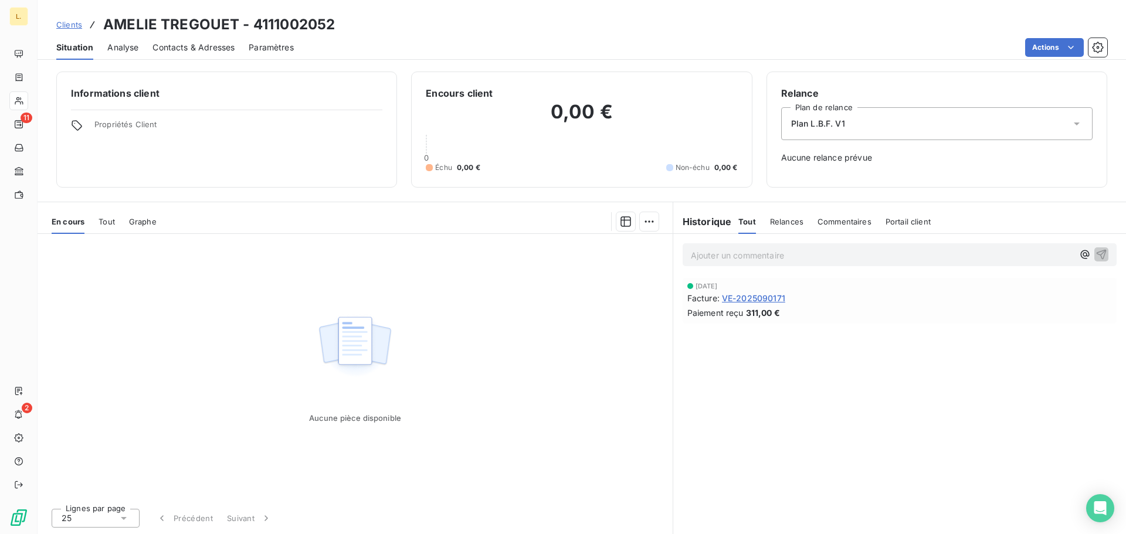
click at [752, 296] on span "VE-2025090171" at bounding box center [753, 298] width 63 height 12
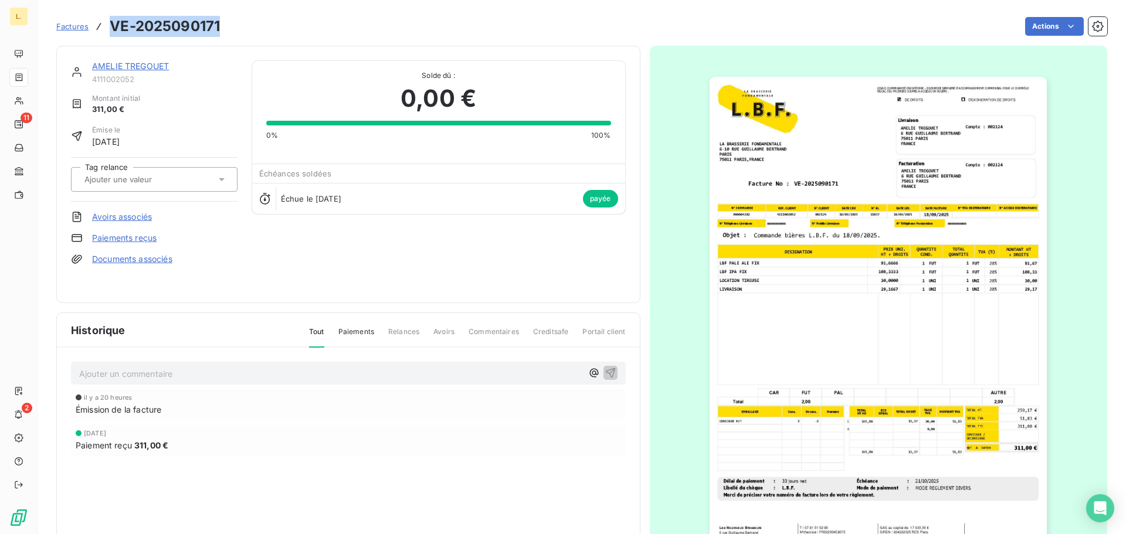
drag, startPoint x: 225, startPoint y: 30, endPoint x: 113, endPoint y: 33, distance: 112.0
click at [113, 33] on div "Factures VE-2025090171 Actions" at bounding box center [581, 26] width 1051 height 25
drag, startPoint x: 568, startPoint y: 56, endPoint x: 668, endPoint y: 65, distance: 101.2
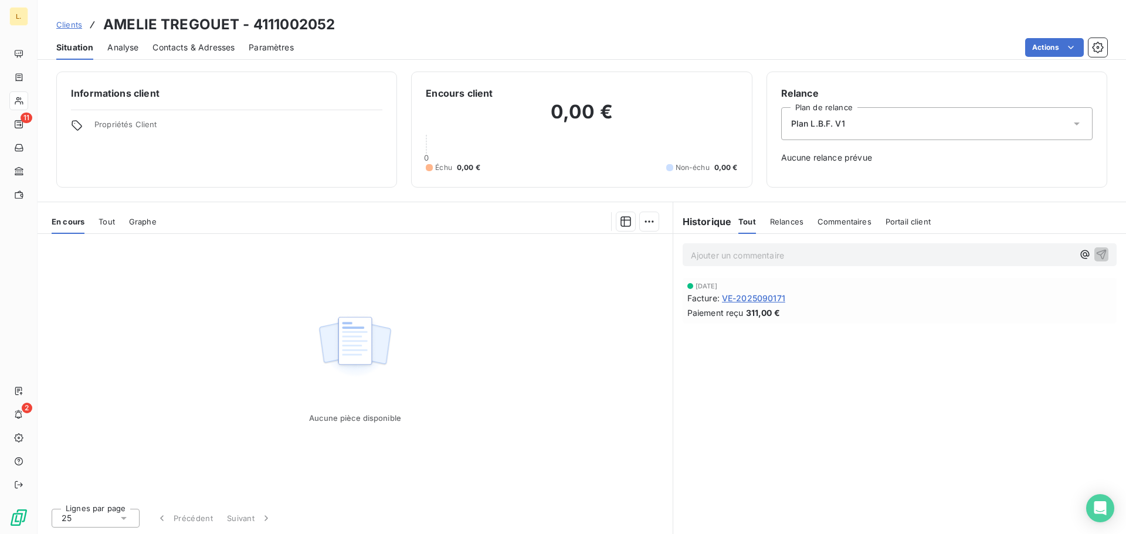
drag, startPoint x: 715, startPoint y: 70, endPoint x: 725, endPoint y: 70, distance: 10.0
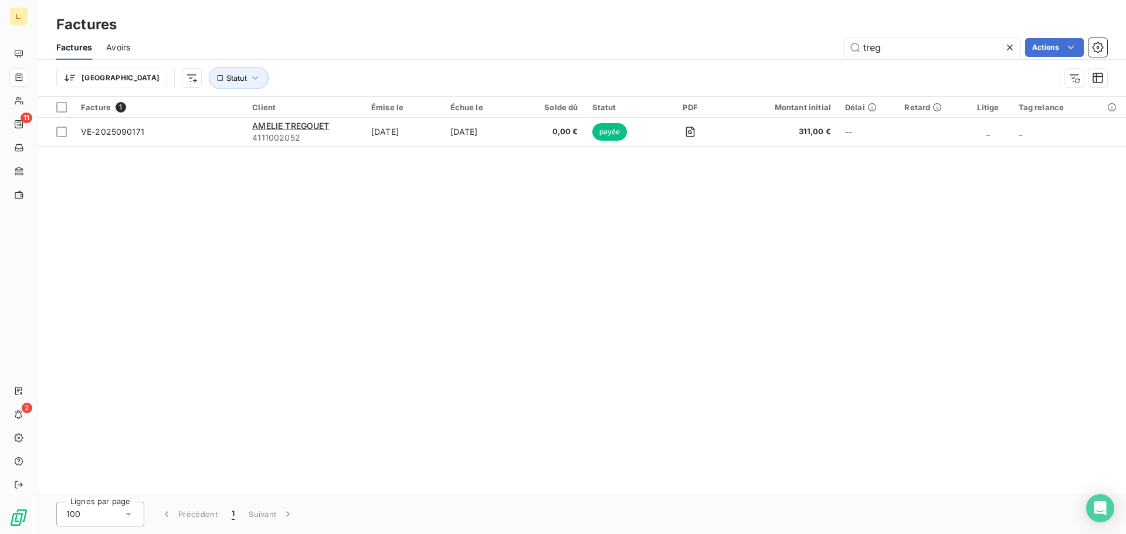
drag, startPoint x: 878, startPoint y: 44, endPoint x: 837, endPoint y: 40, distance: 41.2
click at [837, 40] on div "treg Actions" at bounding box center [625, 47] width 963 height 19
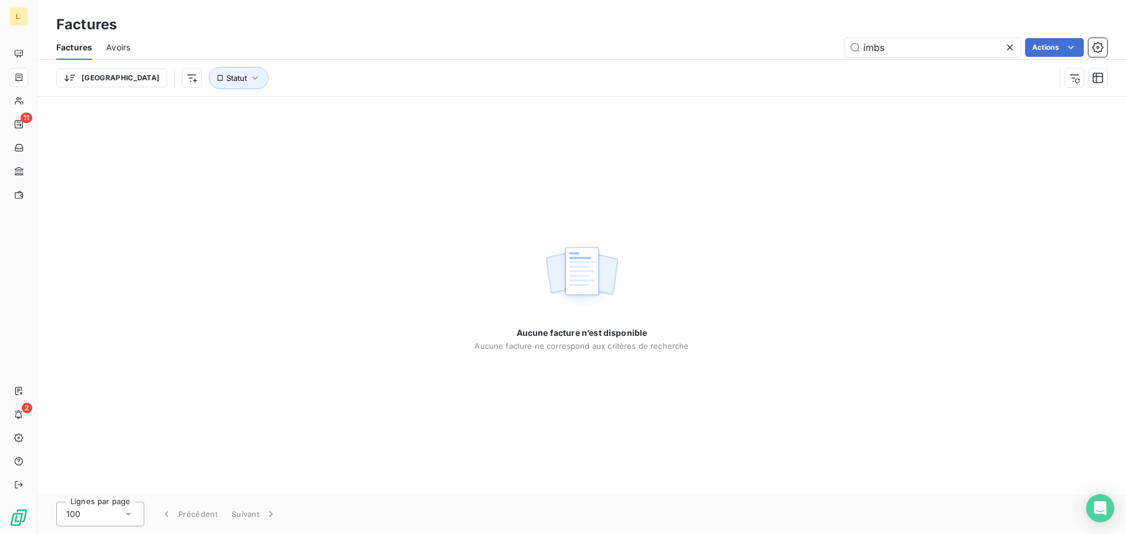
type input "imbs"
drag, startPoint x: 1014, startPoint y: 59, endPoint x: 1008, endPoint y: 60, distance: 6.7
click at [1011, 60] on div "Factures Avoirs imbs Actions Trier Statut" at bounding box center [582, 65] width 1088 height 61
click at [1004, 45] on icon at bounding box center [1010, 48] width 12 height 12
